Goal: Transaction & Acquisition: Purchase product/service

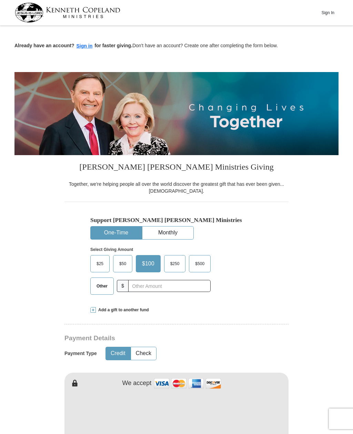
click at [86, 41] on div "Already have an account? Sign in for faster giving. Don't have an account? Crea…" at bounding box center [176, 39] width 324 height 22
click at [86, 44] on button "Sign in" at bounding box center [84, 46] width 20 height 8
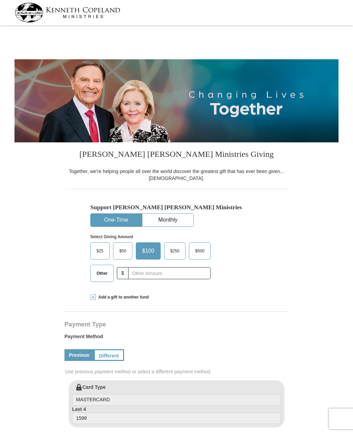
select select "AR"
click at [141, 271] on input "text" at bounding box center [169, 273] width 82 height 12
type input "35.00"
click at [171, 216] on button "Monthly" at bounding box center [167, 220] width 51 height 13
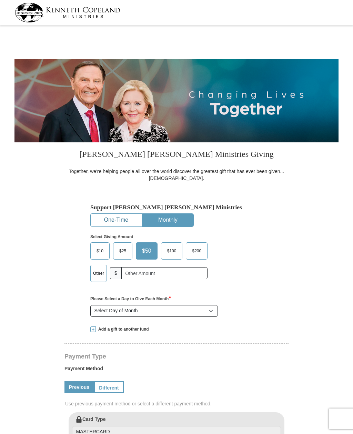
click at [119, 218] on button "One-Time" at bounding box center [116, 220] width 51 height 13
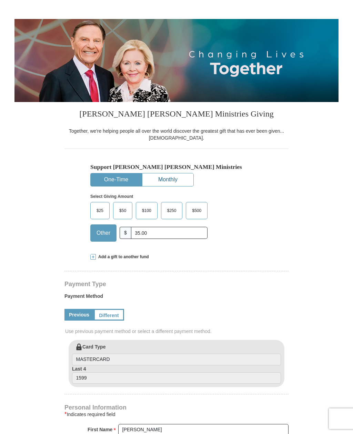
click at [176, 177] on button "Monthly" at bounding box center [167, 180] width 51 height 13
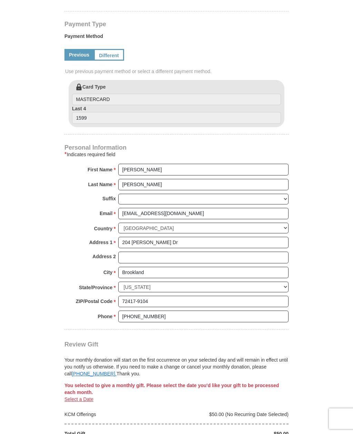
scroll to position [332, 0]
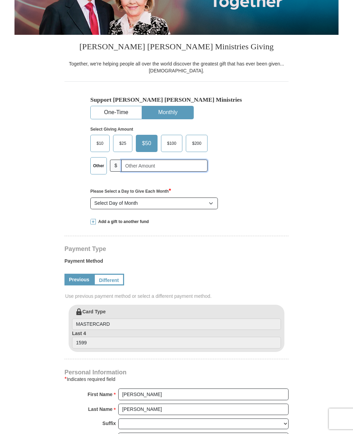
click at [132, 162] on input "text" at bounding box center [164, 165] width 86 height 12
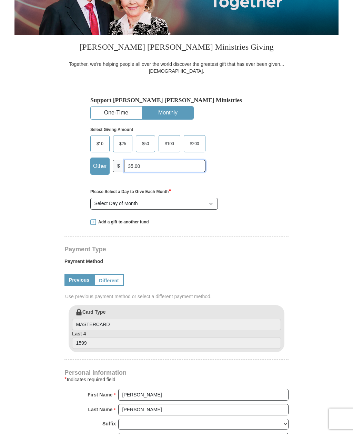
type input "35.00"
click at [211, 201] on select "Select Day of Month 1 2 3 4 5 6 7 8 9 10 11 12 13 14 15 16 17 18 19 20 21 22 23…" at bounding box center [153, 204] width 127 height 12
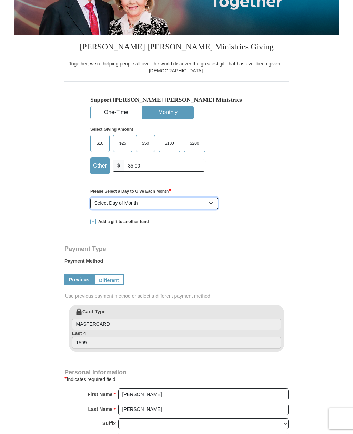
select select "1"
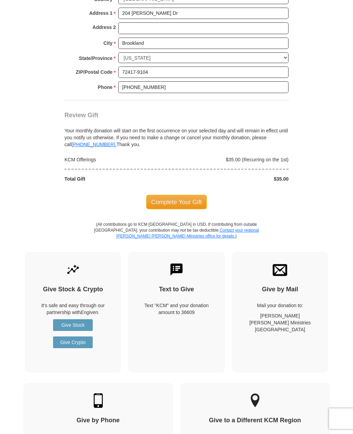
scroll to position [562, 0]
click at [310, 326] on div "Give by Mail Mail your donation to: Kenneth Copeland Ministries Fort Worth, TX …" at bounding box center [280, 311] width 96 height 121
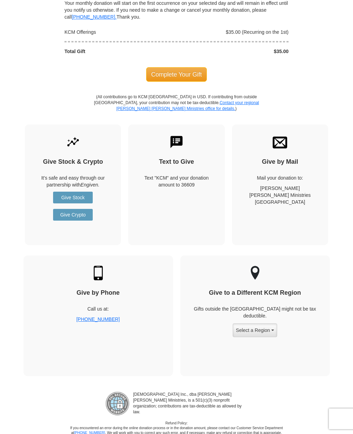
scroll to position [671, 0]
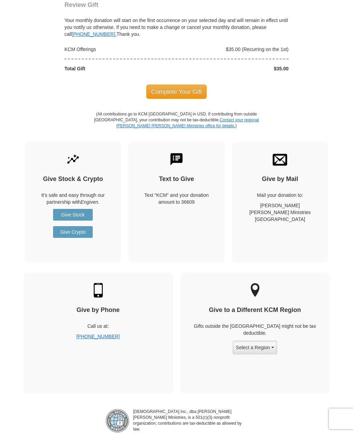
click at [179, 84] on span "Complete Your Gift" at bounding box center [176, 91] width 61 height 14
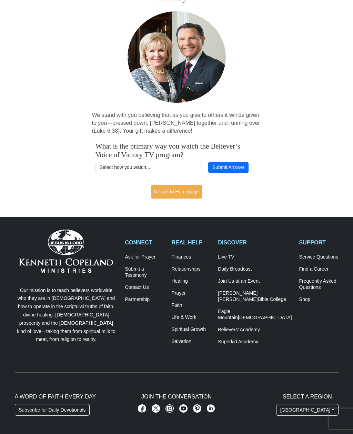
scroll to position [54, 0]
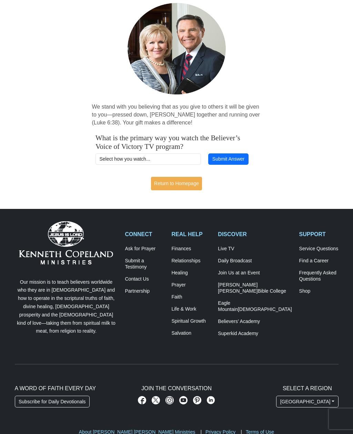
click at [175, 179] on link "Return to Homepage" at bounding box center [176, 183] width 51 height 13
